Goal: Ask a question: Seek information or help from site administrators or community

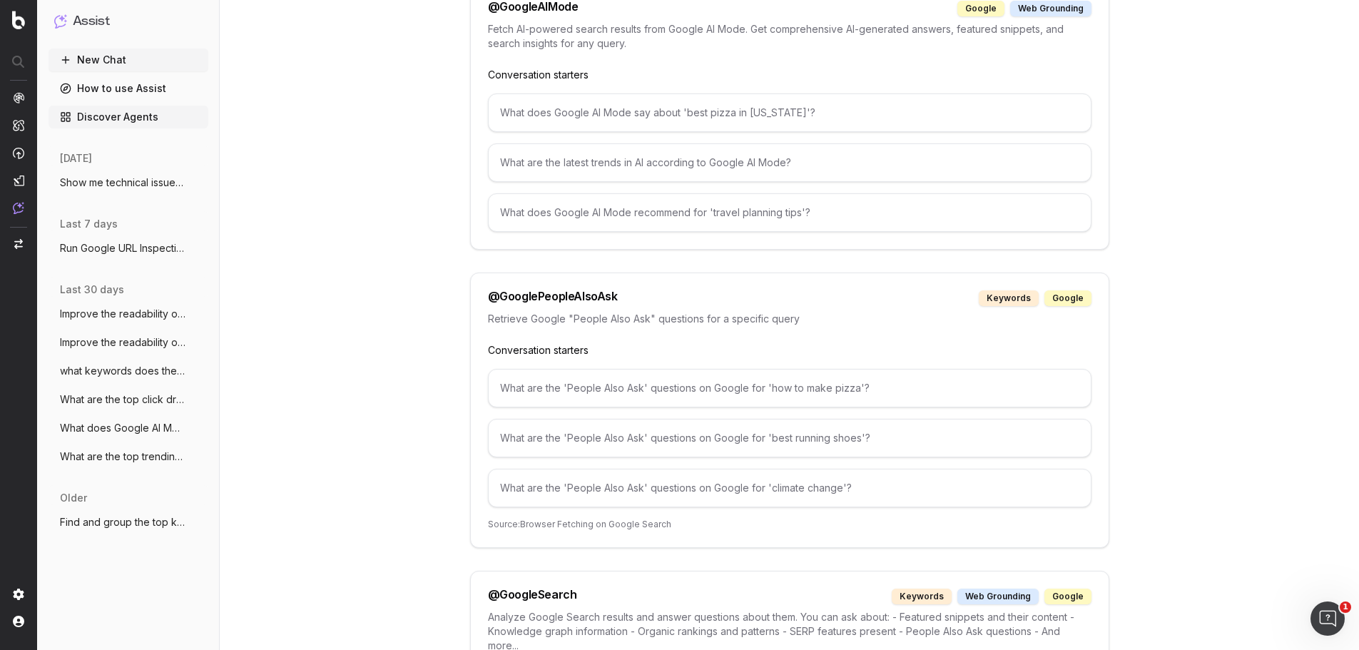
scroll to position [1570, 0]
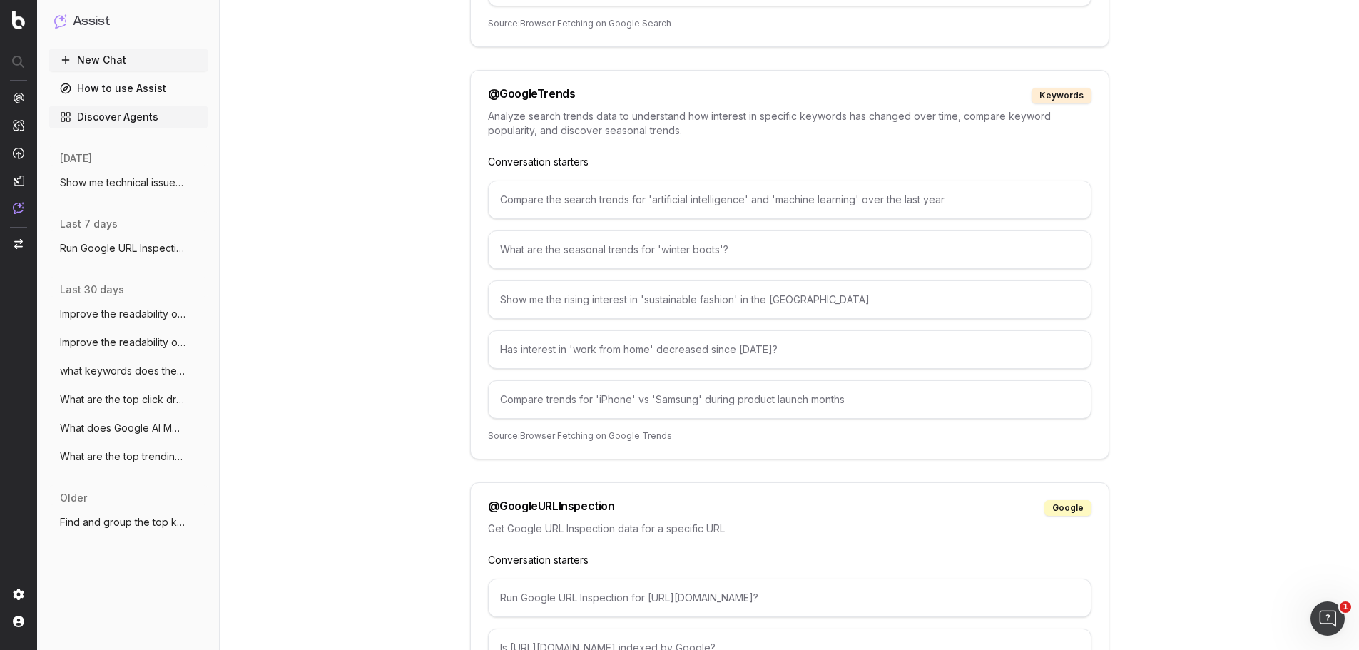
scroll to position [2711, 0]
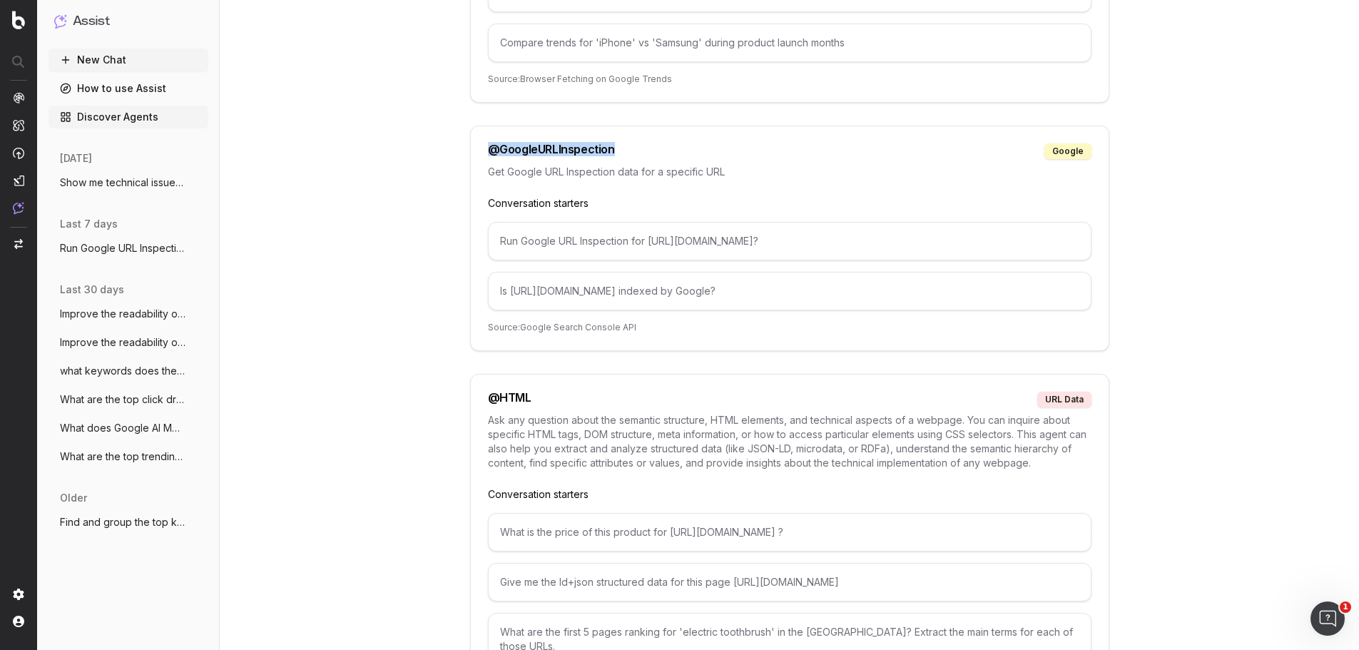
drag, startPoint x: 486, startPoint y: 147, endPoint x: 616, endPoint y: 152, distance: 130.0
click at [616, 152] on div "@ GoogleURLInspection google Get Google URL Inspection data for a specific URL …" at bounding box center [789, 238] width 639 height 225
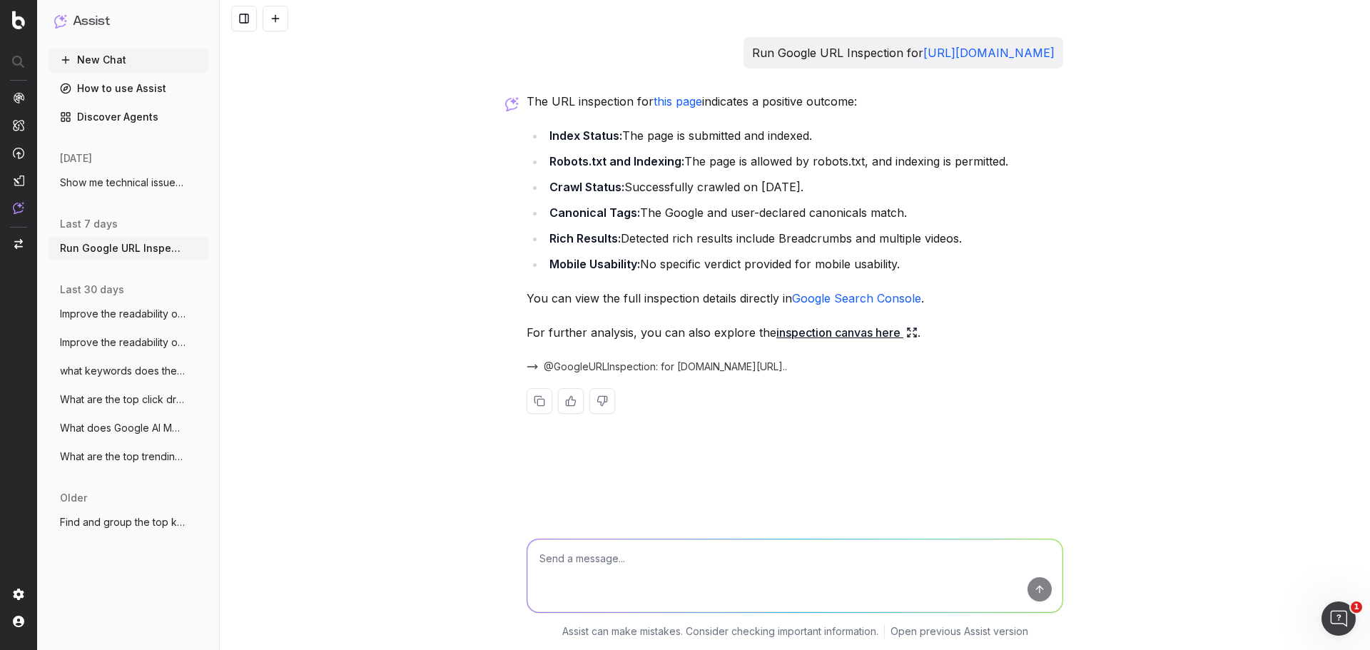
drag, startPoint x: 828, startPoint y: 148, endPoint x: 492, endPoint y: 158, distance: 336.2
click at [492, 158] on div "Run Google URL Inspection for https://www.thermofisher.com/us/en/home/products-…" at bounding box center [795, 325] width 1150 height 650
click at [837, 305] on link "Google Search Console" at bounding box center [856, 298] width 129 height 14
click at [795, 342] on link "inspection canvas here" at bounding box center [846, 333] width 141 height 20
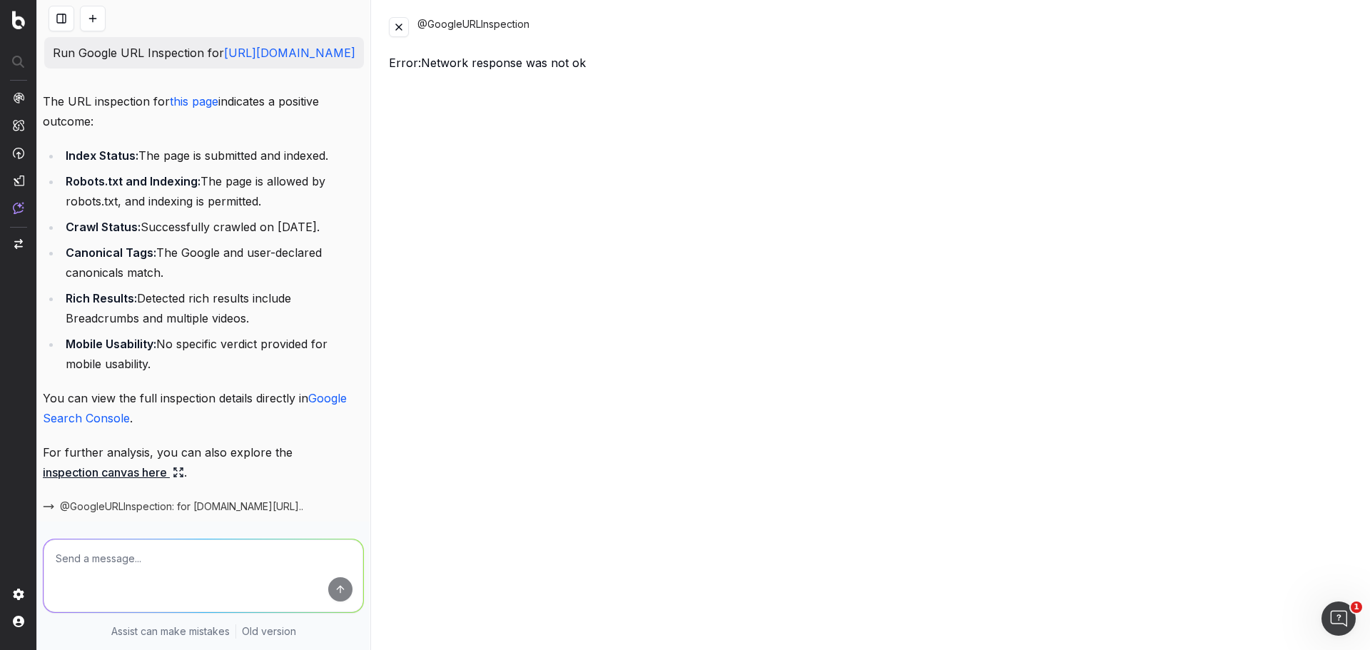
scroll to position [115, 0]
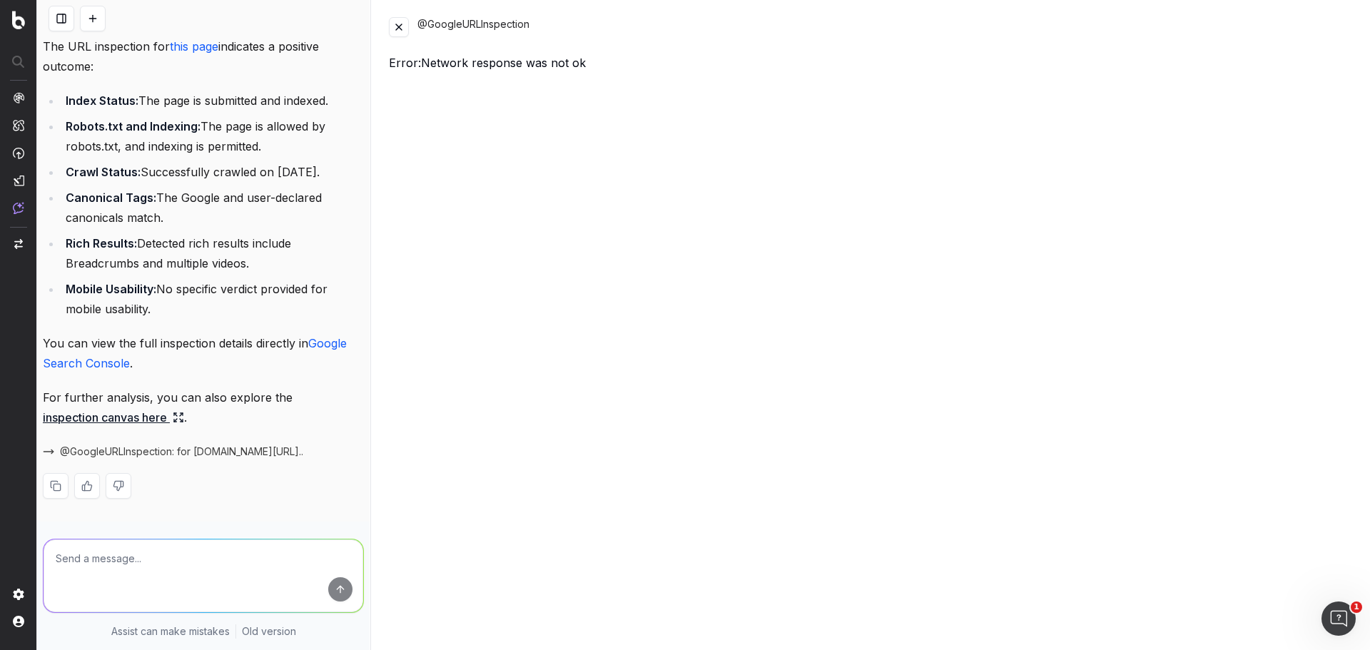
click at [155, 450] on span "@GoogleURLInspection: for [DOMAIN_NAME][URL].." at bounding box center [181, 452] width 243 height 14
click at [205, 453] on span "@GoogleURLInspection: for [DOMAIN_NAME][URL].." at bounding box center [181, 452] width 243 height 14
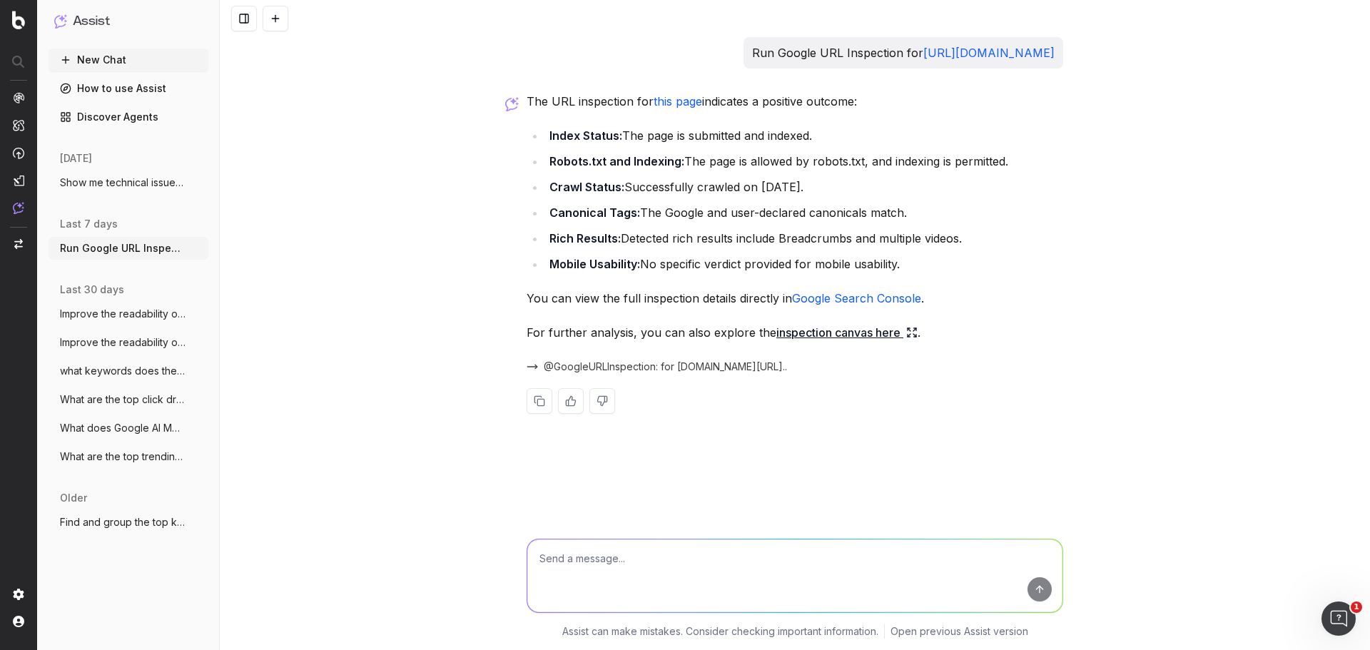
click at [642, 374] on span "@GoogleURLInspection: for [DOMAIN_NAME][URL].." at bounding box center [665, 367] width 243 height 14
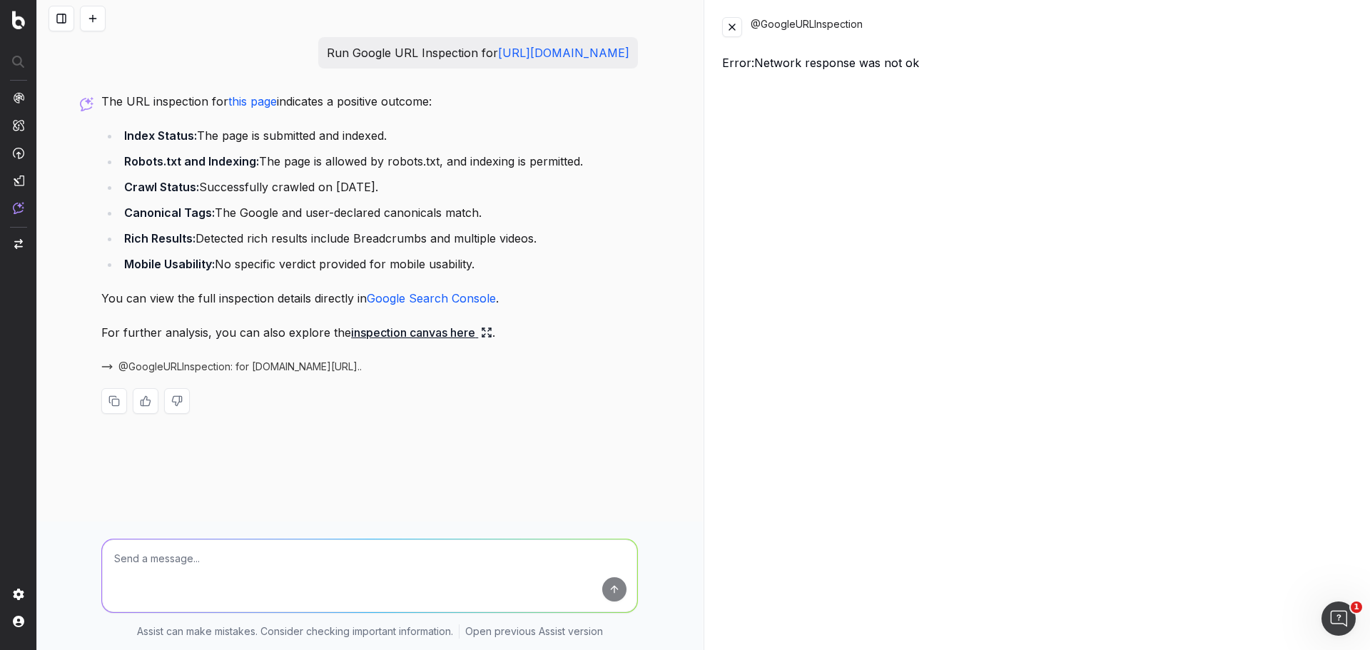
click at [25, 208] on nav at bounding box center [18, 325] width 37 height 650
drag, startPoint x: 490, startPoint y: 75, endPoint x: 106, endPoint y: 54, distance: 384.5
click at [318, 54] on div "Run Google URL Inspection for [URL][DOMAIN_NAME]" at bounding box center [478, 52] width 320 height 31
copy p "Run Google URL Inspection for [URL][DOMAIN_NAME]"
click at [96, 14] on button at bounding box center [93, 19] width 26 height 26
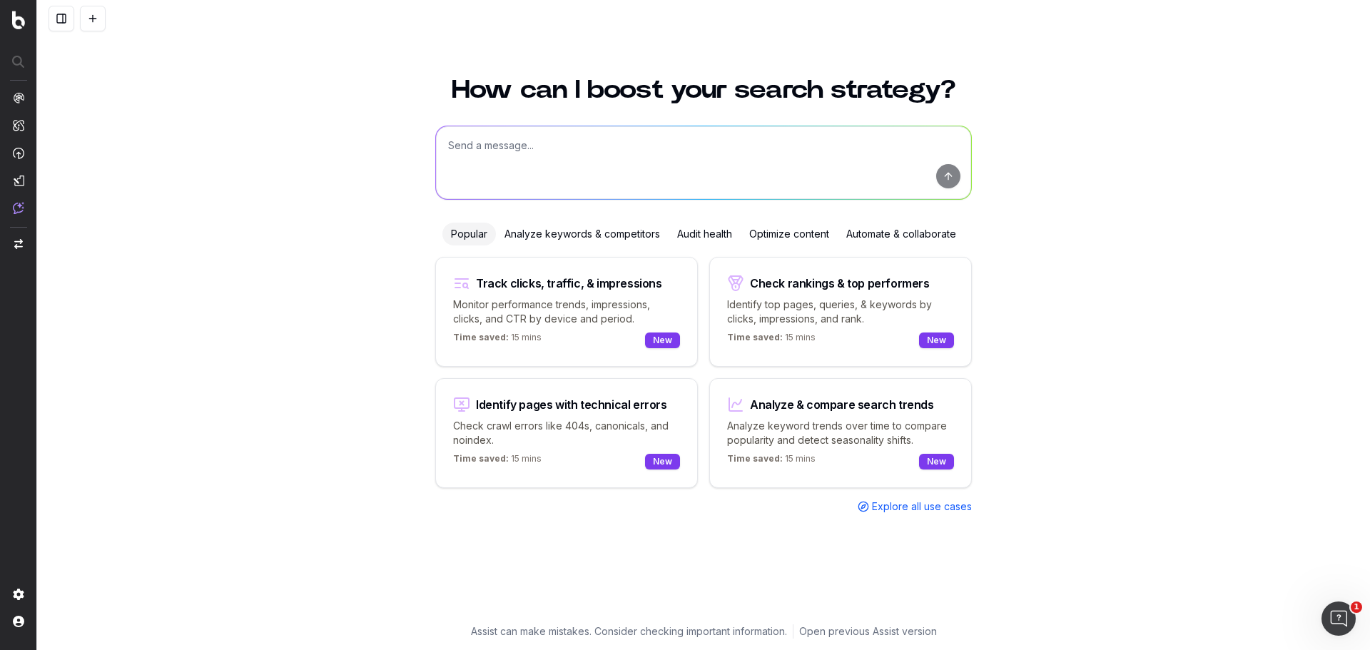
click at [474, 153] on textarea at bounding box center [703, 162] width 535 height 73
paste textarea "Run Google URL Inspection for [URL][DOMAIN_NAME]"
type textarea "@GoogleURLInspection Run Google URL Inspection for [URL][DOMAIN_NAME]"
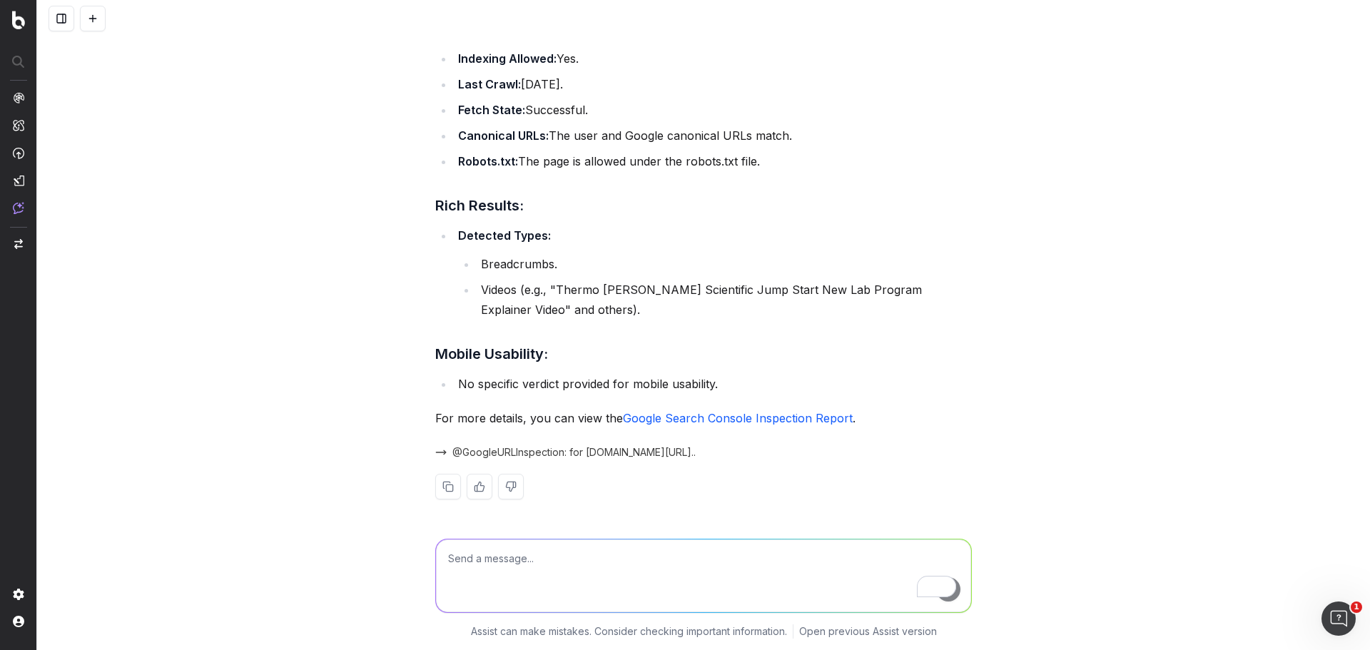
scroll to position [183, 0]
click at [477, 452] on span "@GoogleURLInspection: for [DOMAIN_NAME][URL].." at bounding box center [573, 450] width 243 height 14
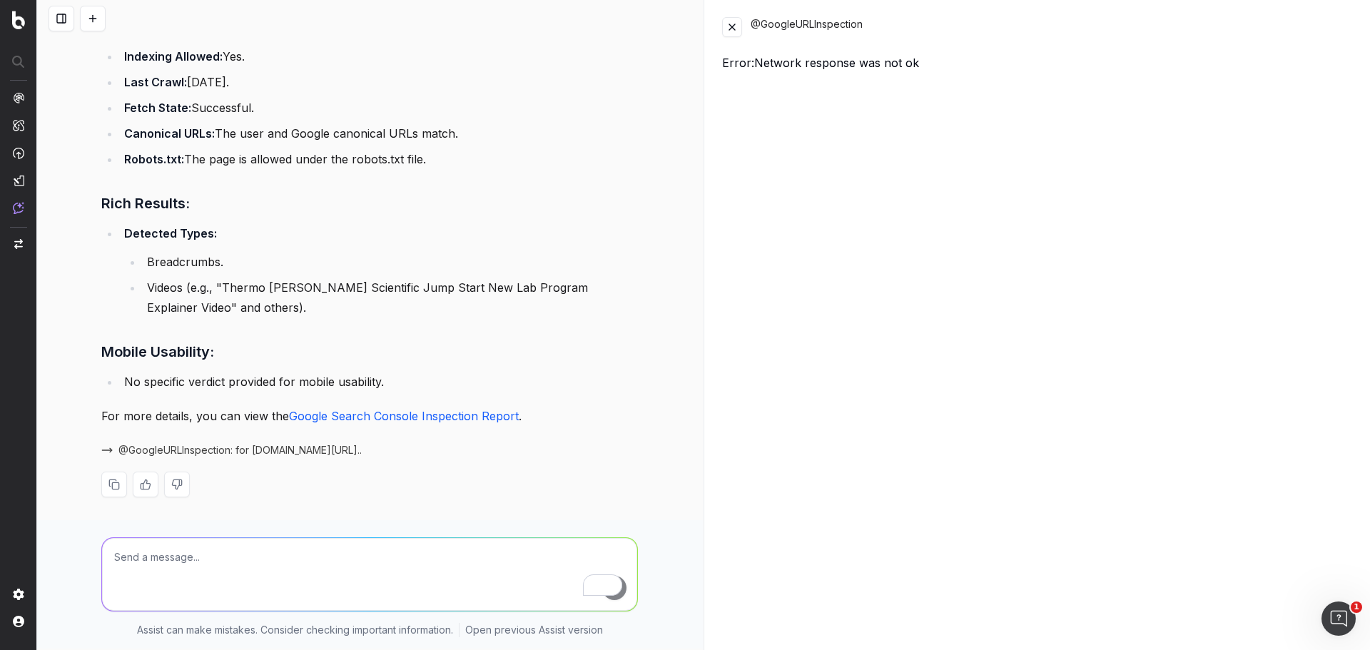
click at [347, 499] on div "The URL inspection for this page indicates a positive outcome. Here's a summary…" at bounding box center [369, 233] width 537 height 574
click at [733, 34] on button at bounding box center [732, 27] width 20 height 20
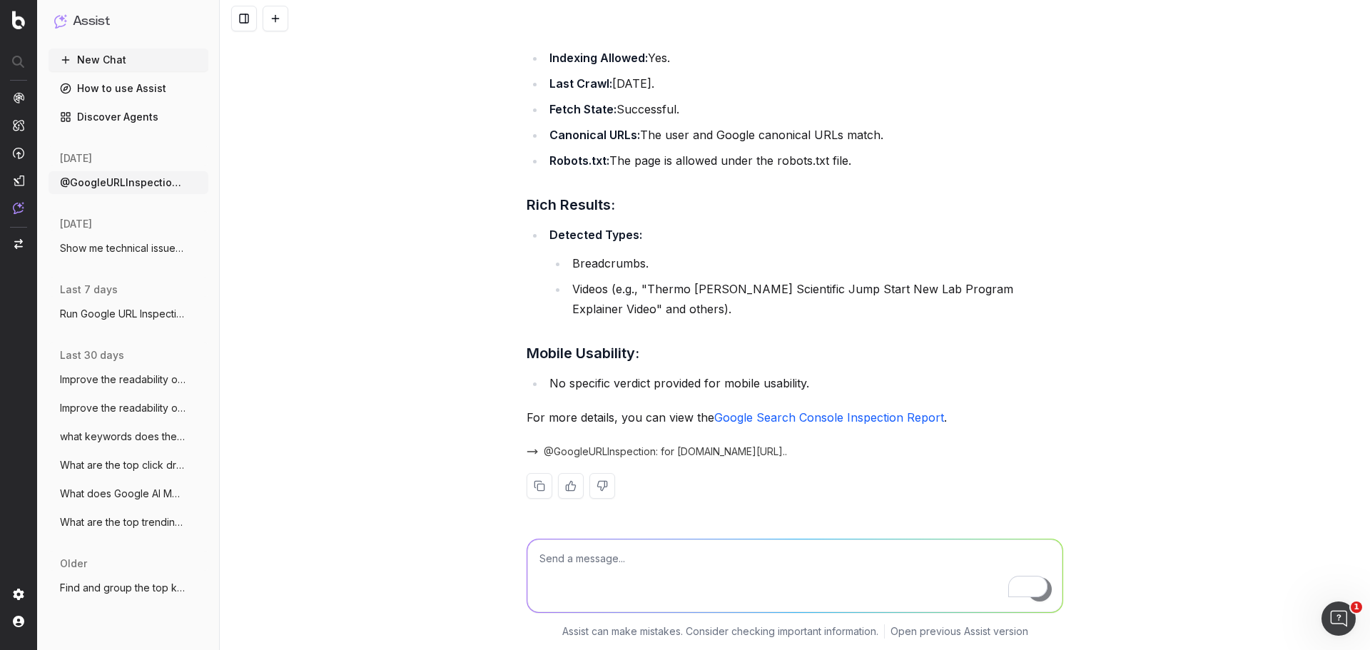
scroll to position [0, 0]
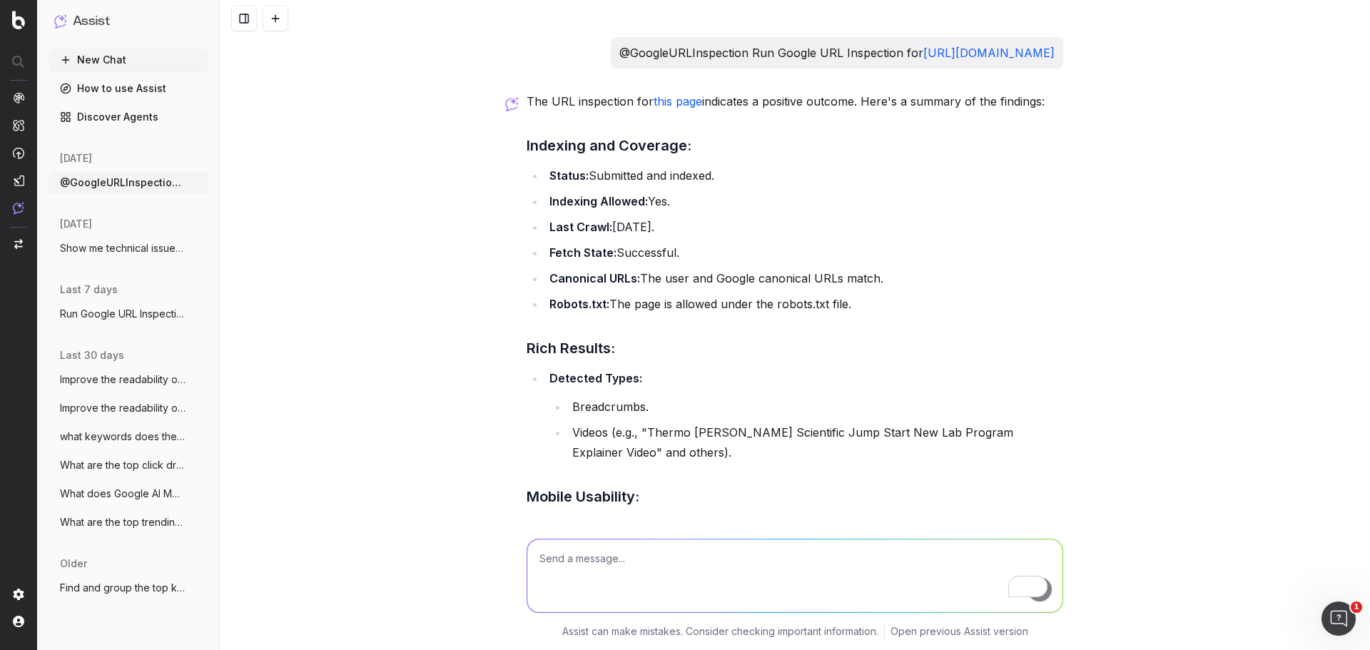
drag, startPoint x: 733, startPoint y: 91, endPoint x: 575, endPoint y: 70, distance: 159.1
click at [619, 63] on p "@GoogleURLInspection Run Google URL Inspection for [URL][DOMAIN_NAME]" at bounding box center [836, 53] width 435 height 20
click at [1253, 238] on div "@GoogleURLInspection Run Google URL Inspection for [URL][DOMAIN_NAME] The URL i…" at bounding box center [795, 325] width 1150 height 650
drag, startPoint x: 812, startPoint y: 50, endPoint x: 518, endPoint y: 44, distance: 294.0
click at [521, 44] on div "@GoogleURLInspection Run Google URL Inspection for [URL][DOMAIN_NAME] The URL i…" at bounding box center [795, 351] width 548 height 628
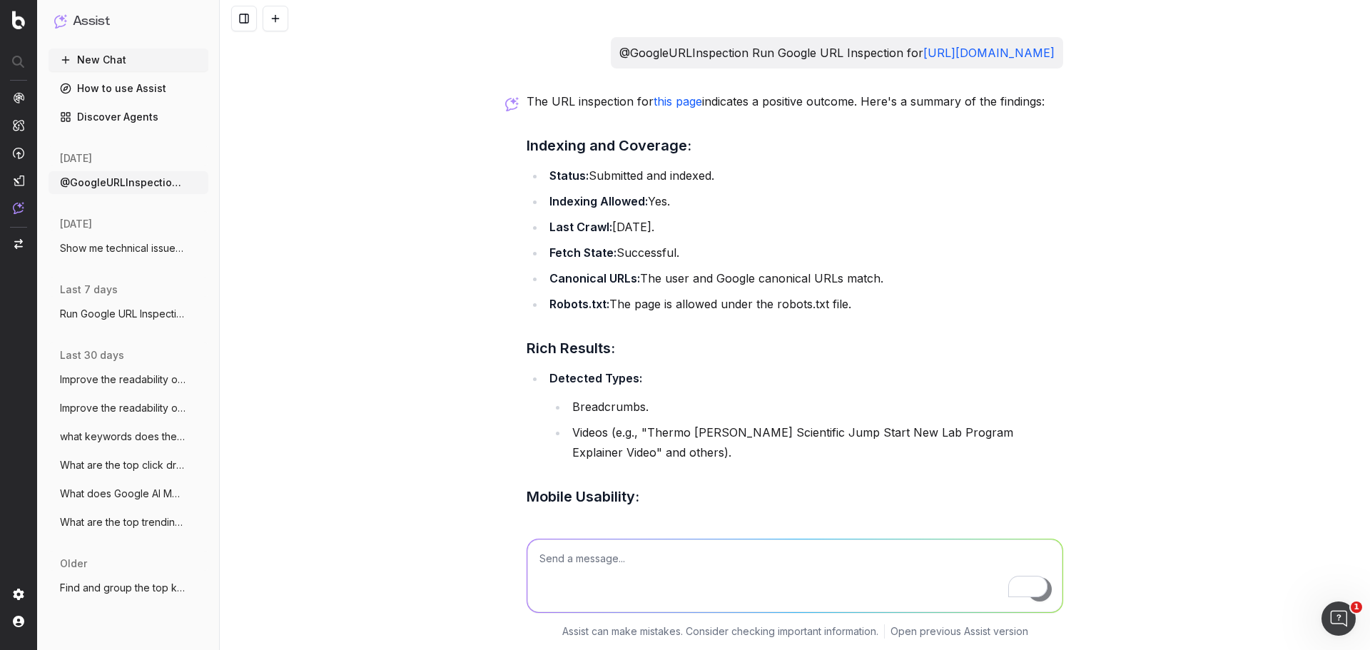
copy p "@GoogleURLInspection Run Google URL Inspection for"
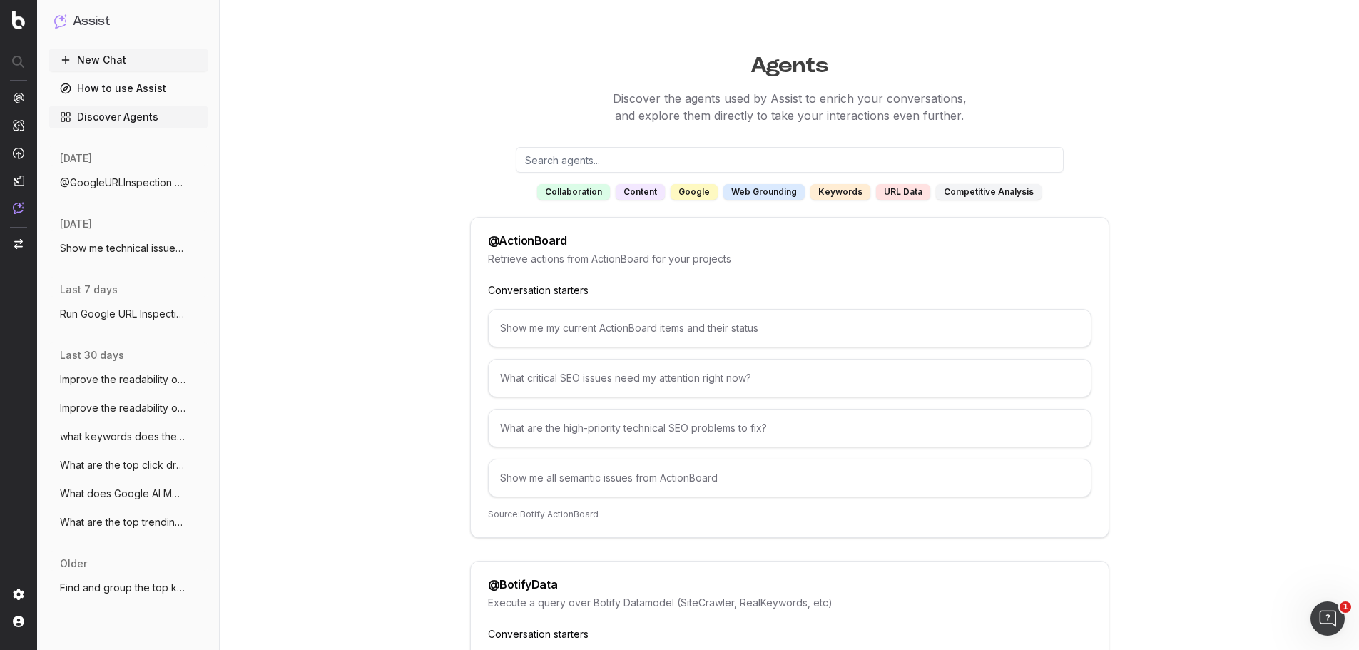
click at [721, 155] on input "text" at bounding box center [790, 160] width 548 height 26
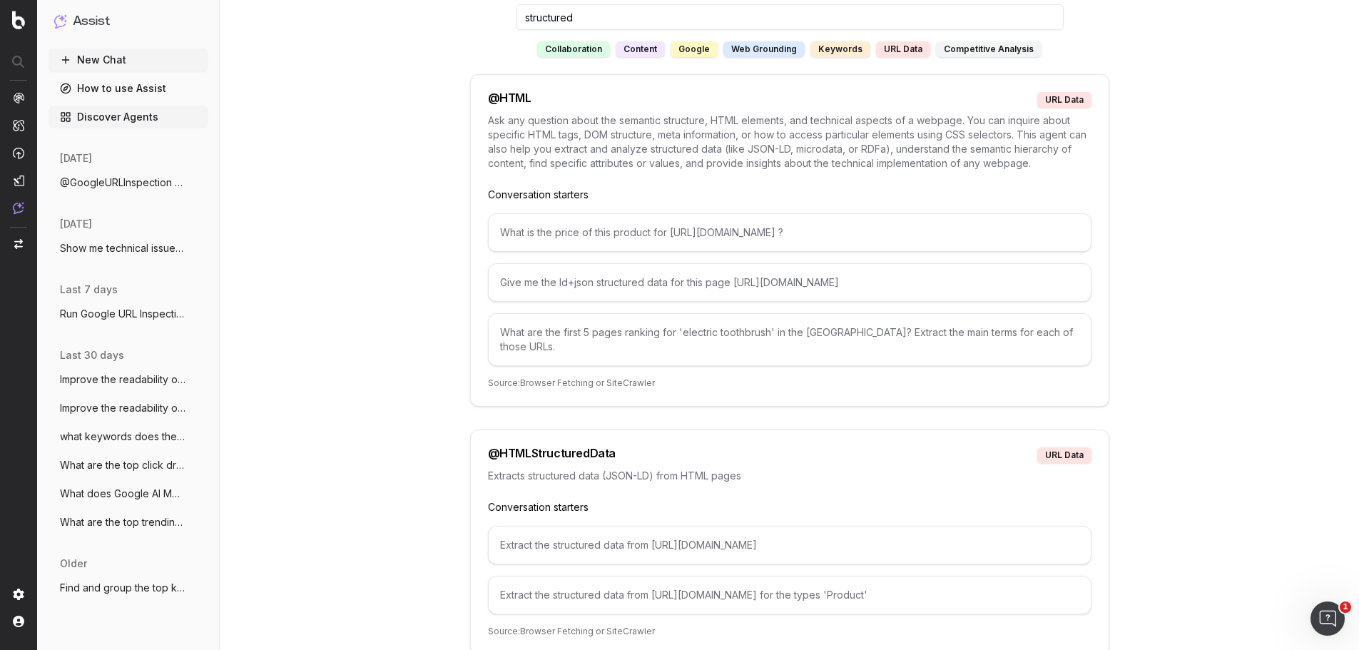
scroll to position [357, 0]
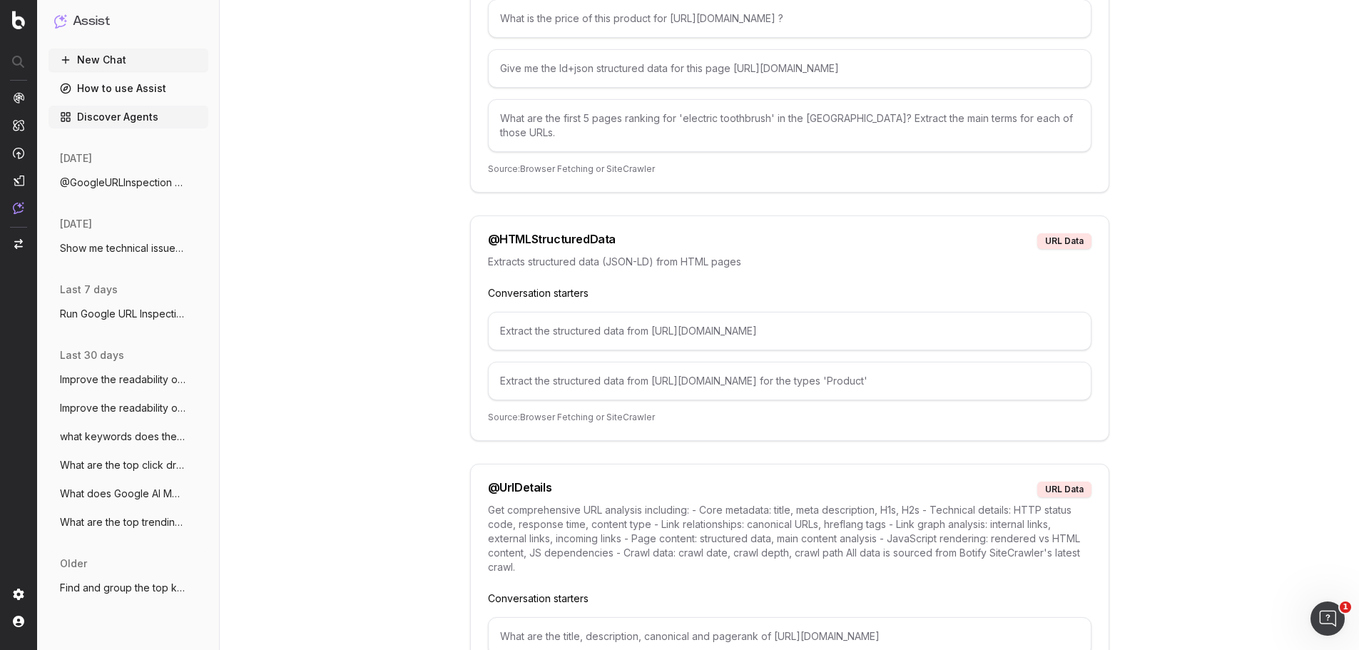
type input "structured"
drag, startPoint x: 652, startPoint y: 317, endPoint x: 496, endPoint y: 320, distance: 156.3
click at [496, 320] on div "Extract the structured data from [URL][DOMAIN_NAME]" at bounding box center [790, 331] width 604 height 39
copy div "Extract the structured data from"
drag, startPoint x: 588, startPoint y: 219, endPoint x: 465, endPoint y: 225, distance: 122.9
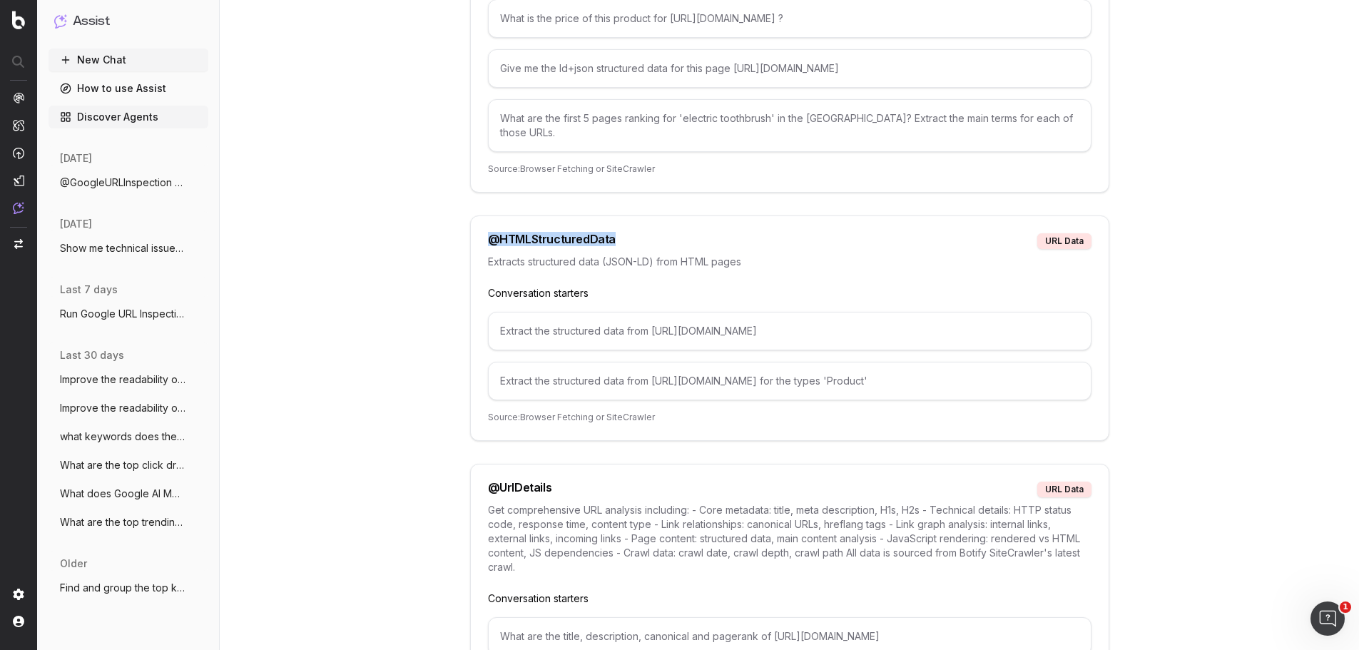
click at [465, 225] on div "Agents Discover the agents used by Assist to enrich your conversations, and exp…" at bounding box center [790, 242] width 1096 height 1107
copy div "@ HTMLStructuredData"
